Goal: Task Accomplishment & Management: Manage account settings

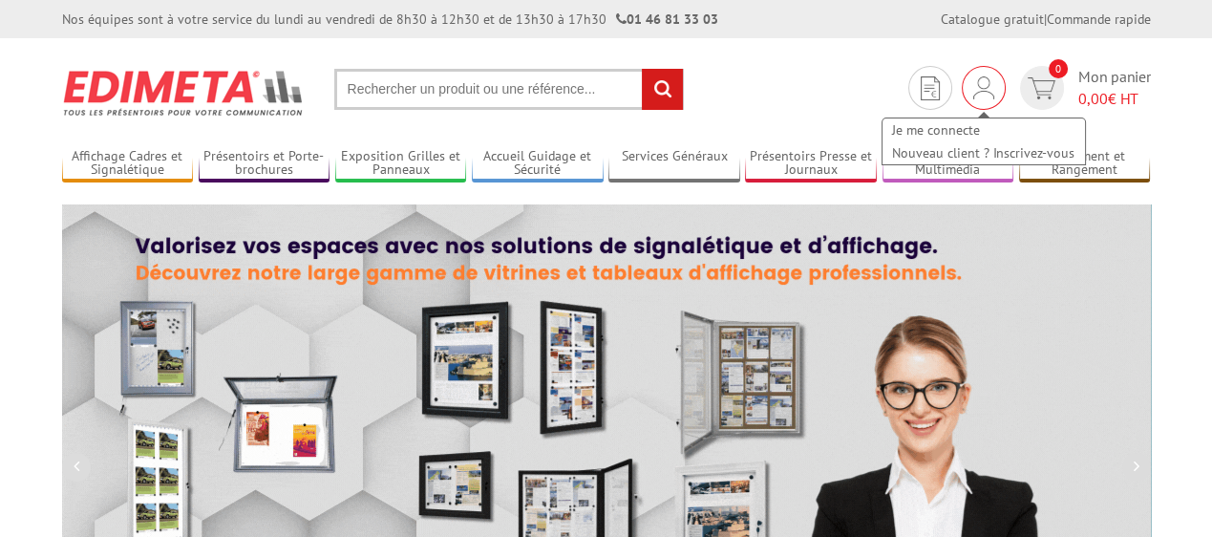
click at [990, 92] on img at bounding box center [984, 87] width 21 height 23
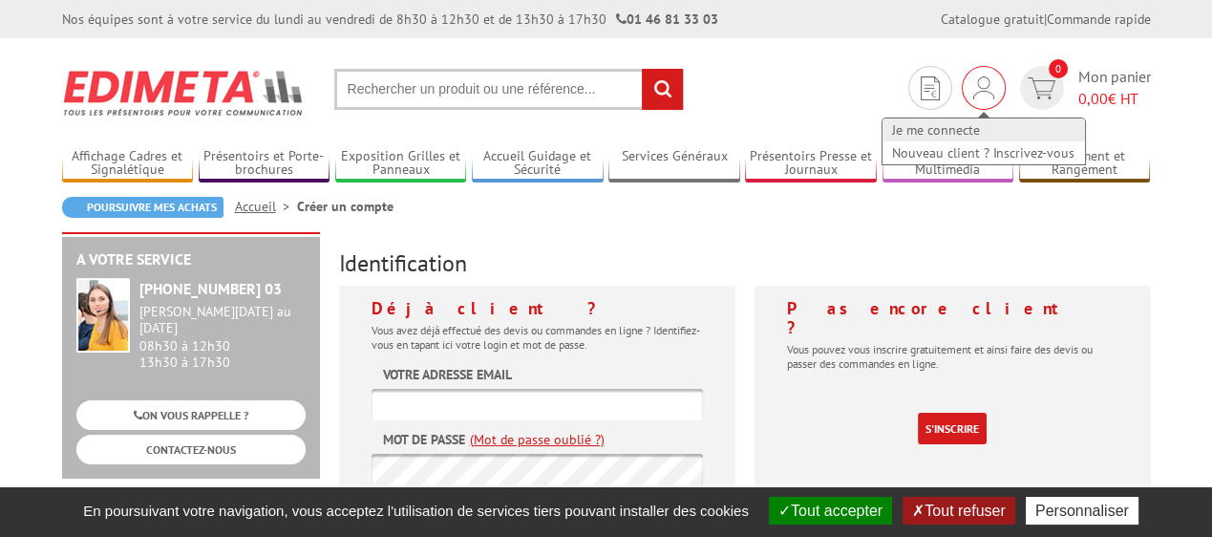
click at [930, 130] on link "Je me connecte" at bounding box center [984, 129] width 203 height 23
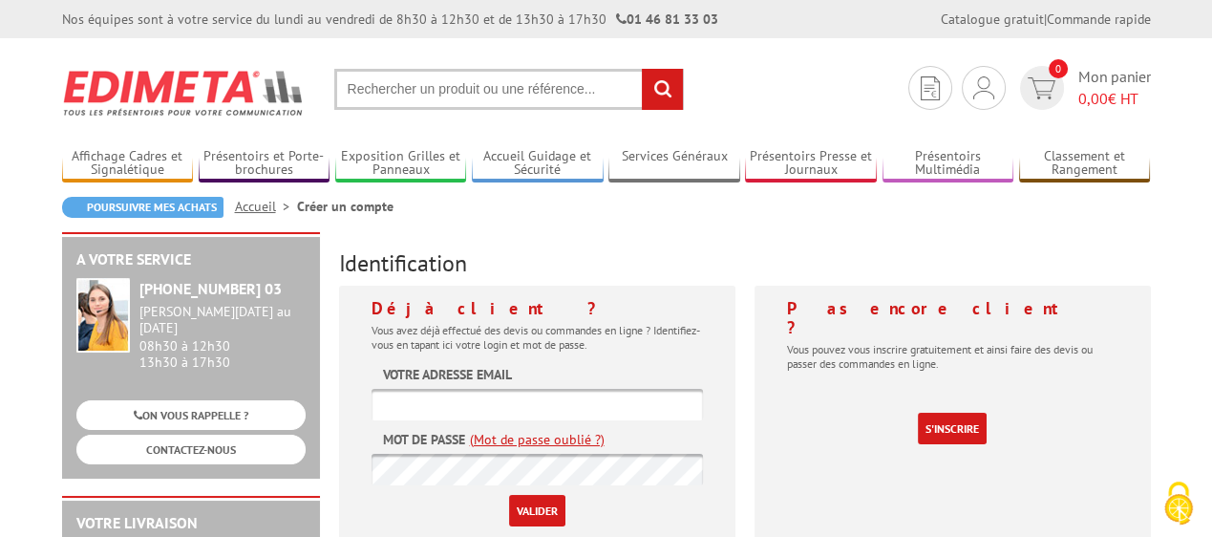
click at [413, 395] on input "text" at bounding box center [538, 405] width 332 height 32
